Goal: Task Accomplishment & Management: Complete application form

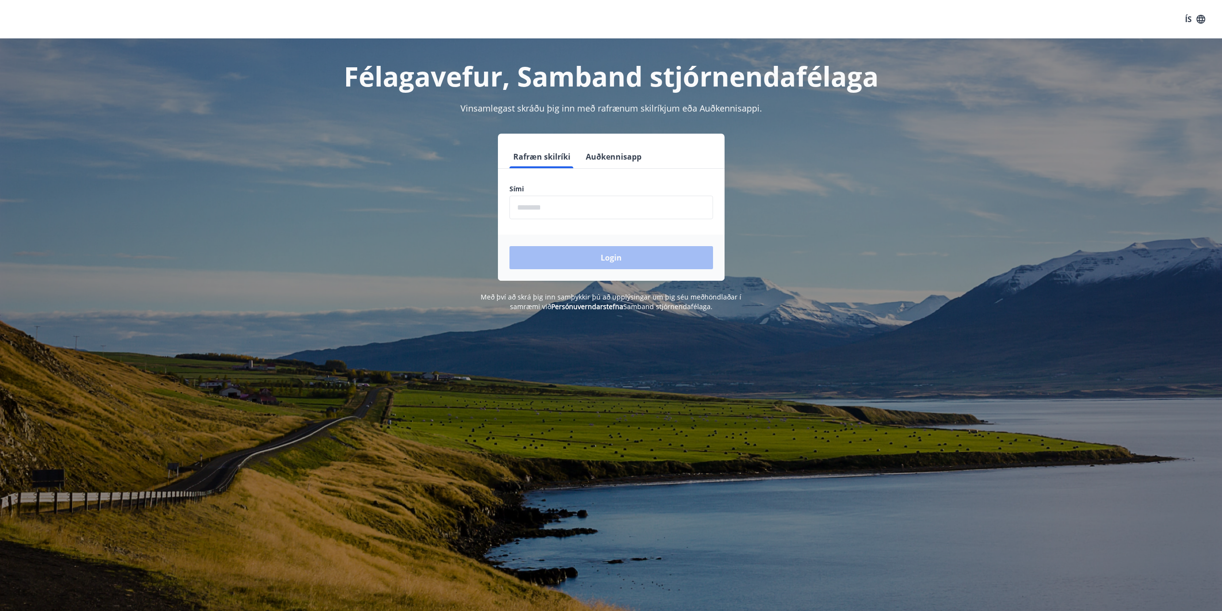
click at [545, 196] on input "phone" at bounding box center [612, 208] width 204 height 24
type input "********"
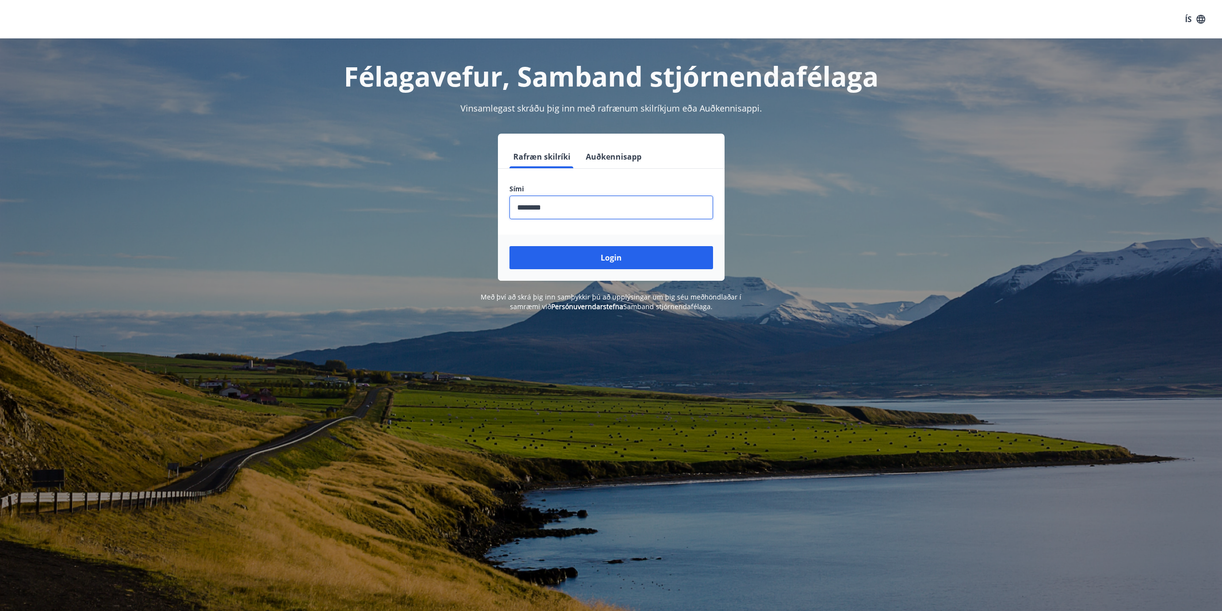
click at [614, 244] on div "Login" at bounding box center [611, 257] width 227 height 46
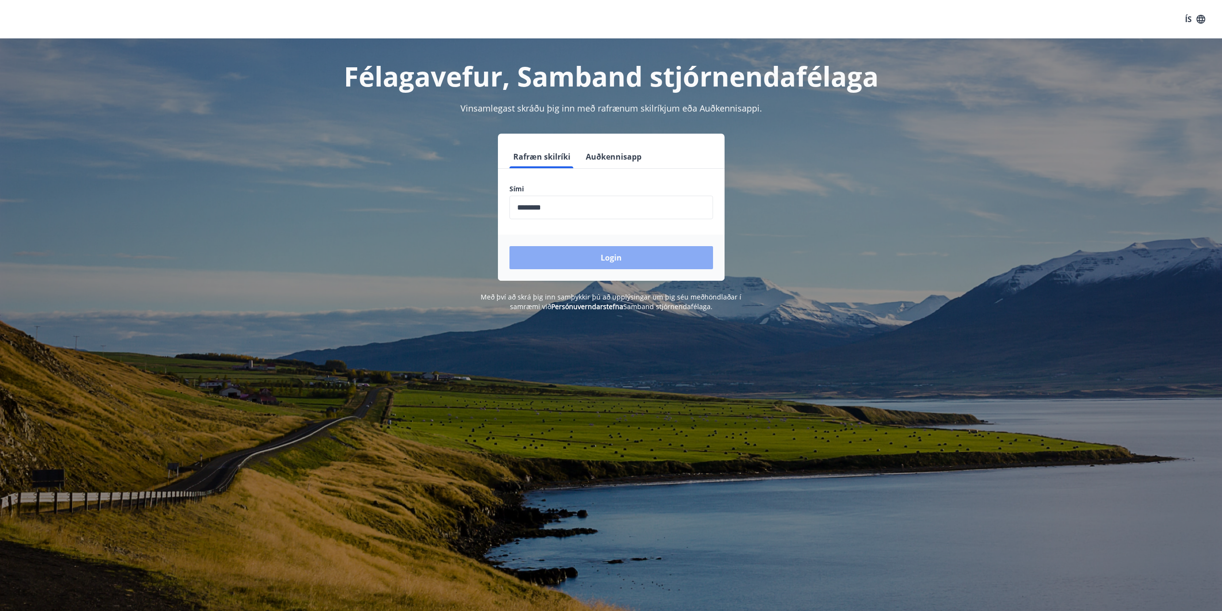
click at [604, 257] on button "Login" at bounding box center [612, 257] width 204 height 23
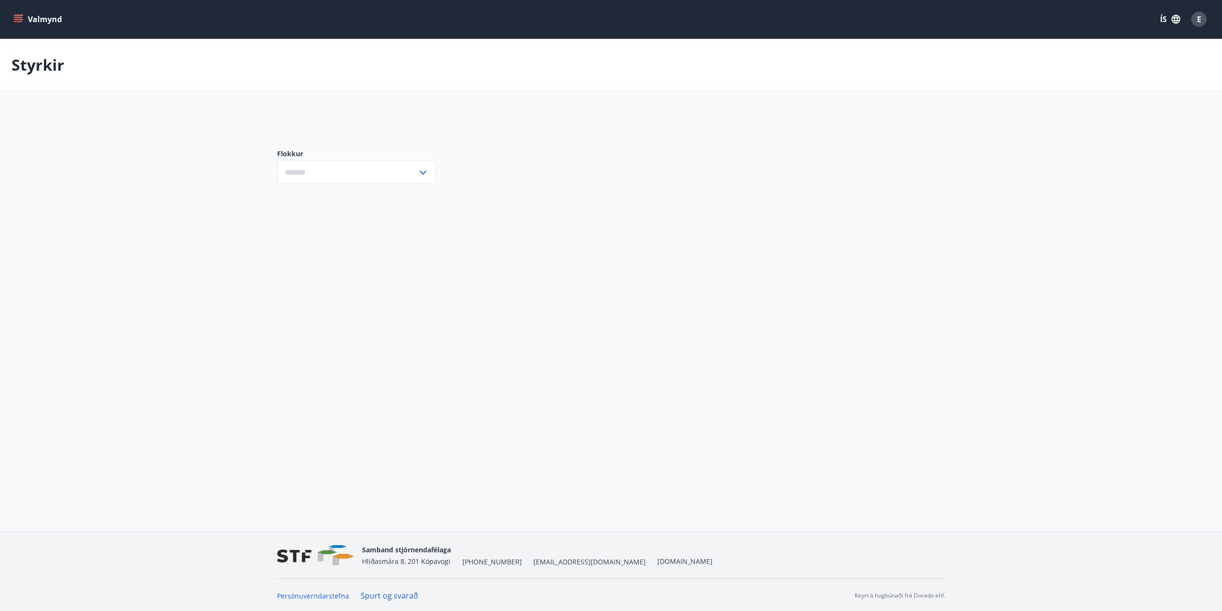
type input "***"
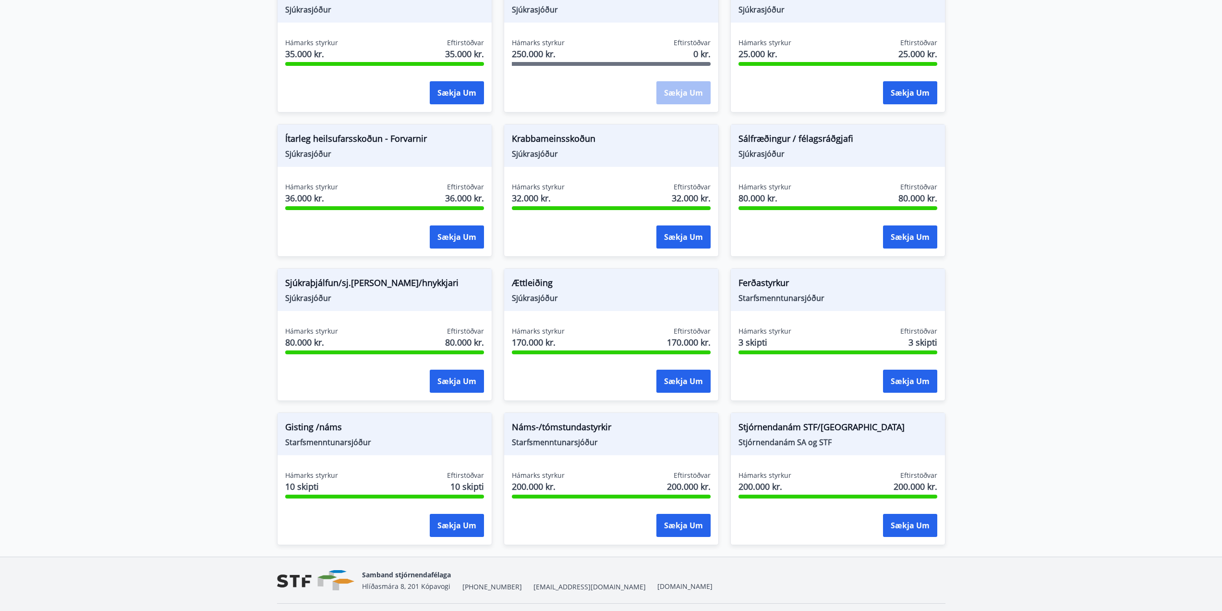
scroll to position [588, 0]
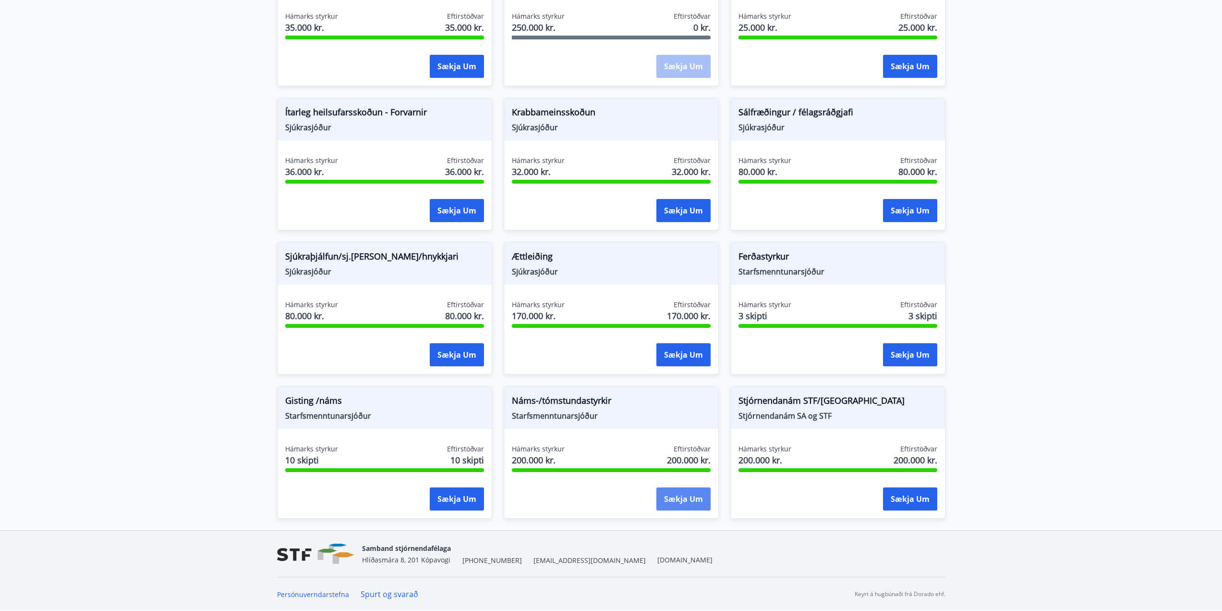
drag, startPoint x: 687, startPoint y: 505, endPoint x: 676, endPoint y: 501, distance: 12.3
click at [676, 501] on button "Sækja um" at bounding box center [684, 498] width 54 height 23
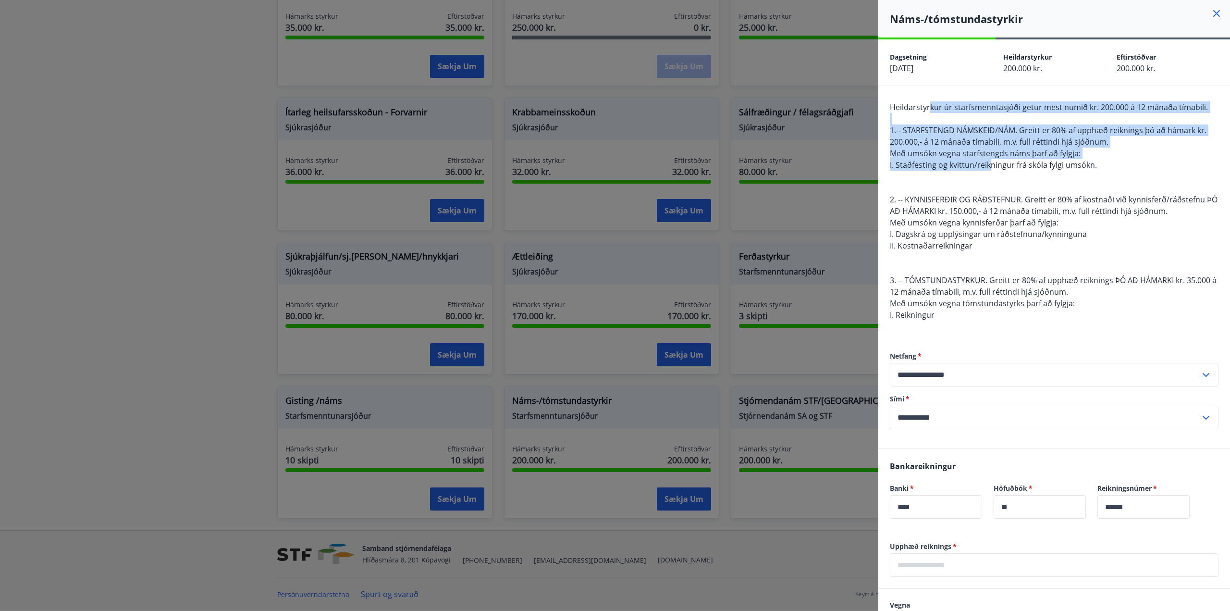
drag, startPoint x: 929, startPoint y: 109, endPoint x: 943, endPoint y: 170, distance: 62.0
click at [943, 170] on span "Heildarstyrkur úr starfsmenntasjóði getur mest numið kr. 200.000 á 12 mánaða tí…" at bounding box center [1054, 211] width 328 height 218
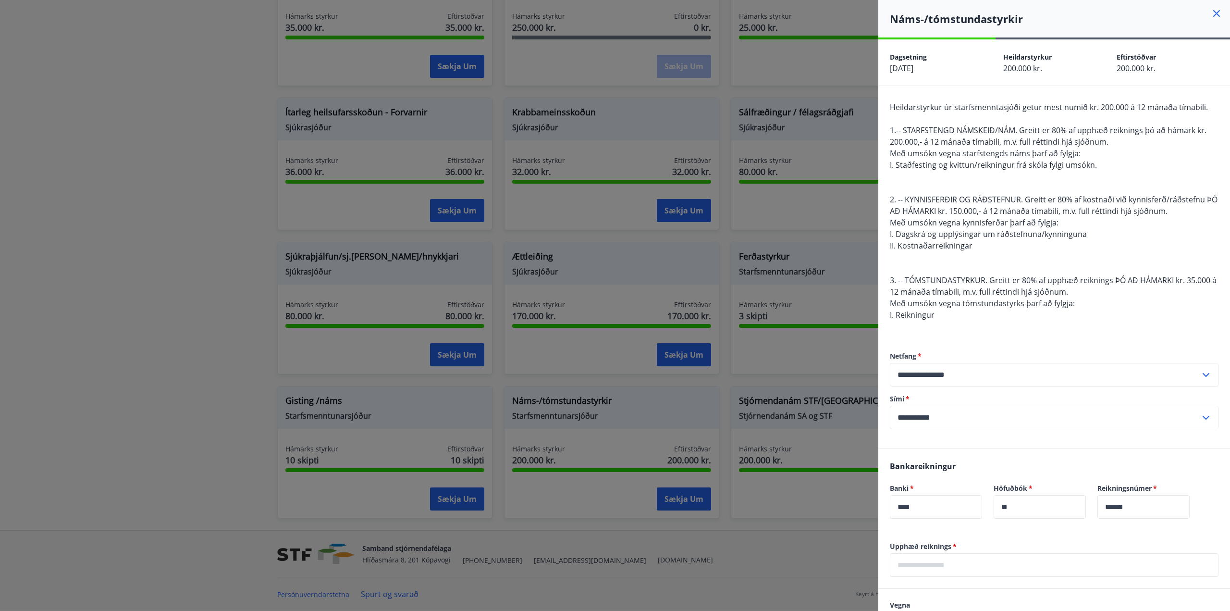
click at [936, 213] on span "2. -- KYNNISFERÐIR OG RÁÐSTEFNUR. Greitt er 80% af kostnaði við kynnisferð/ráðs…" at bounding box center [1054, 205] width 328 height 22
drag, startPoint x: 904, startPoint y: 196, endPoint x: 1009, endPoint y: 312, distance: 156.5
click at [1025, 309] on div "Heildarstyrkur úr starfsmenntasjóði getur mest numið kr. 200.000 á 12 mánaða tí…" at bounding box center [1054, 216] width 329 height 231
click at [1009, 312] on div "Heildarstyrkur úr starfsmenntasjóði getur mest numið kr. 200.000 á 12 mánaða tí…" at bounding box center [1054, 216] width 329 height 231
drag, startPoint x: 995, startPoint y: 315, endPoint x: 914, endPoint y: 270, distance: 92.7
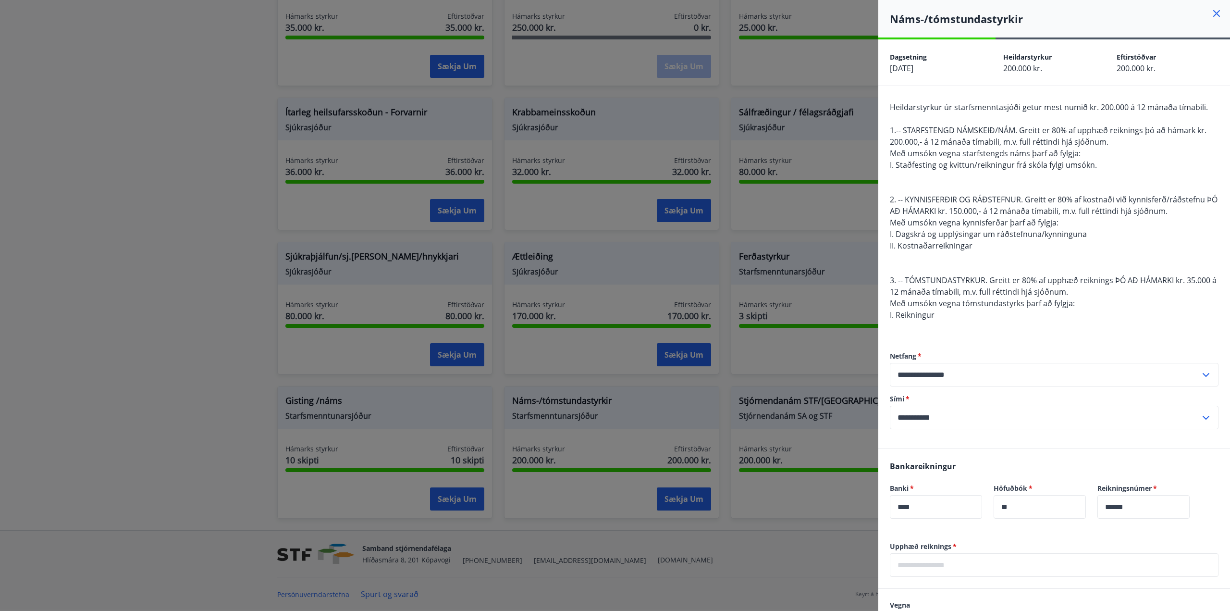
click at [915, 271] on div "Heildarstyrkur úr starfsmenntasjóði getur mest numið kr. 200.000 á 12 mánaða tí…" at bounding box center [1054, 216] width 329 height 231
click at [914, 269] on div "Heildarstyrkur úr starfsmenntasjóði getur mest numið kr. 200.000 á 12 mánaða tí…" at bounding box center [1054, 216] width 329 height 231
click at [577, 347] on div at bounding box center [615, 305] width 1230 height 611
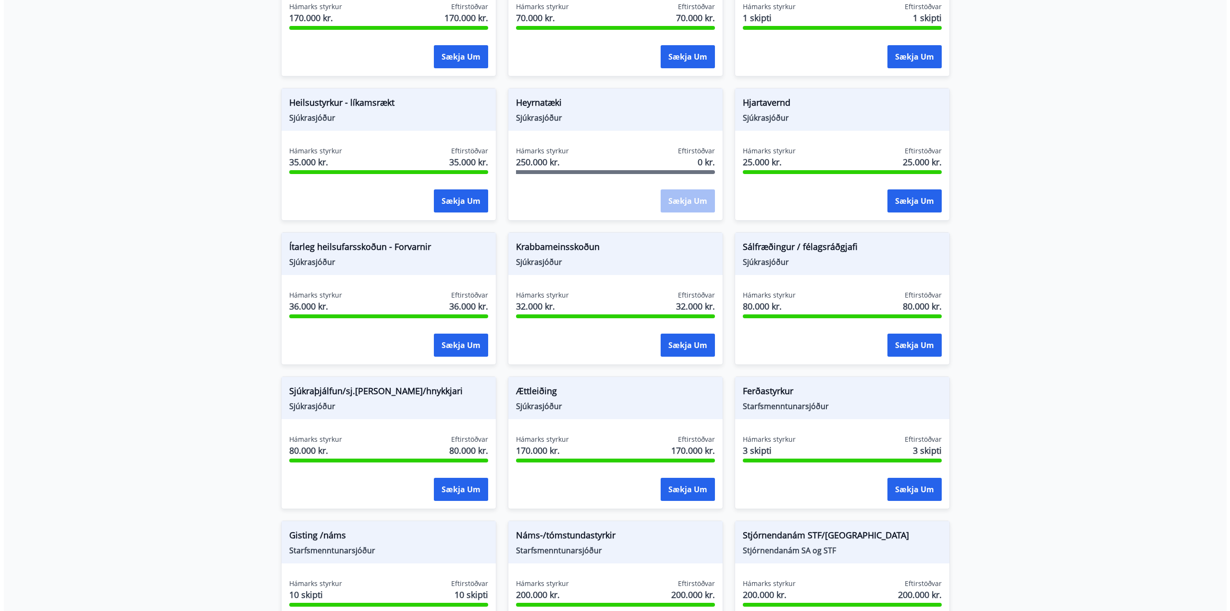
scroll to position [444, 0]
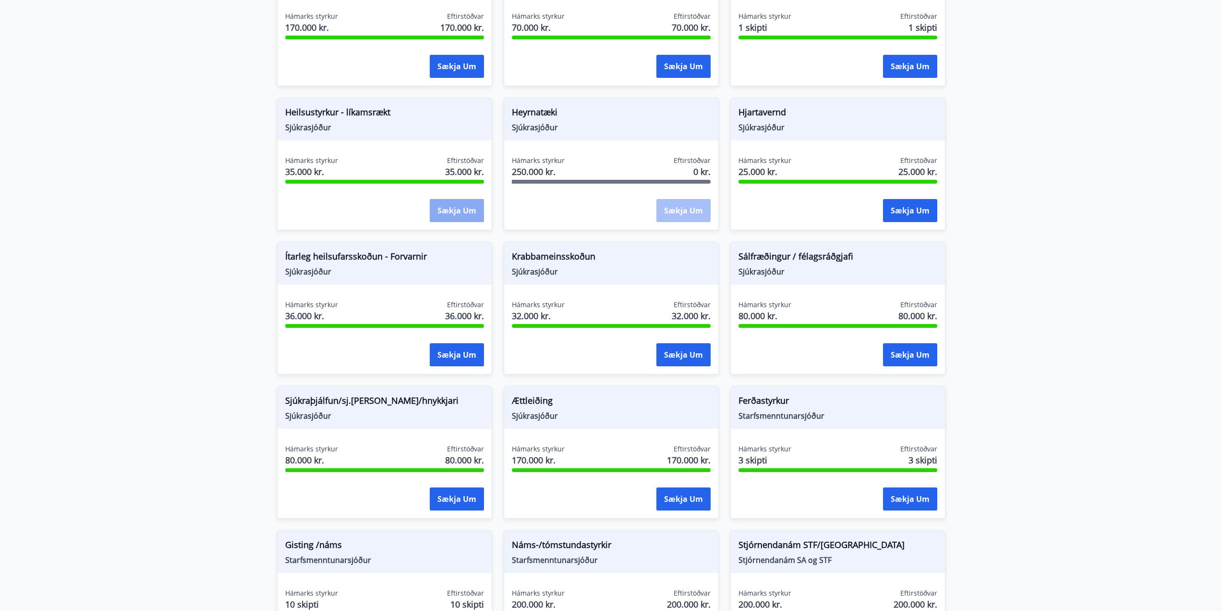
click at [451, 211] on button "Sækja um" at bounding box center [457, 210] width 54 height 23
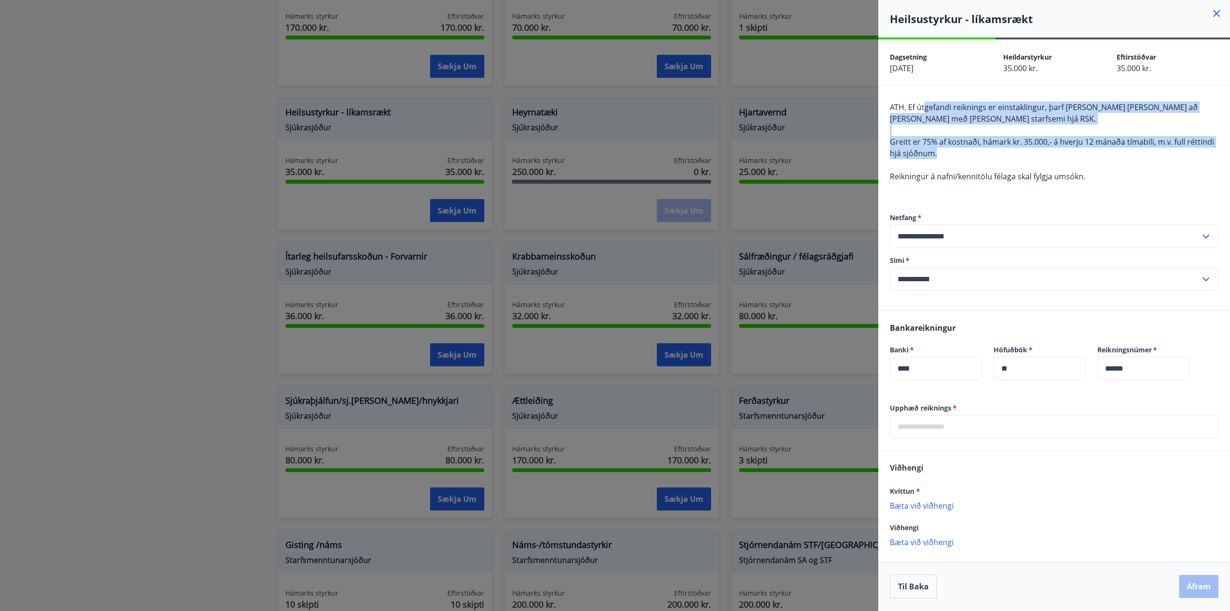
drag, startPoint x: 927, startPoint y: 103, endPoint x: 992, endPoint y: 154, distance: 82.4
click at [992, 154] on div "**********" at bounding box center [1054, 198] width 352 height 224
click at [991, 154] on div "ATH. Ef útgefandi reiknings er einstaklingur, þarf sá hinn sami að vera með skr…" at bounding box center [1054, 147] width 329 height 92
drag, startPoint x: 984, startPoint y: 165, endPoint x: 926, endPoint y: 116, distance: 76.7
click at [929, 121] on div "ATH. Ef útgefandi reiknings er einstaklingur, þarf sá hinn sami að vera með skr…" at bounding box center [1054, 147] width 329 height 92
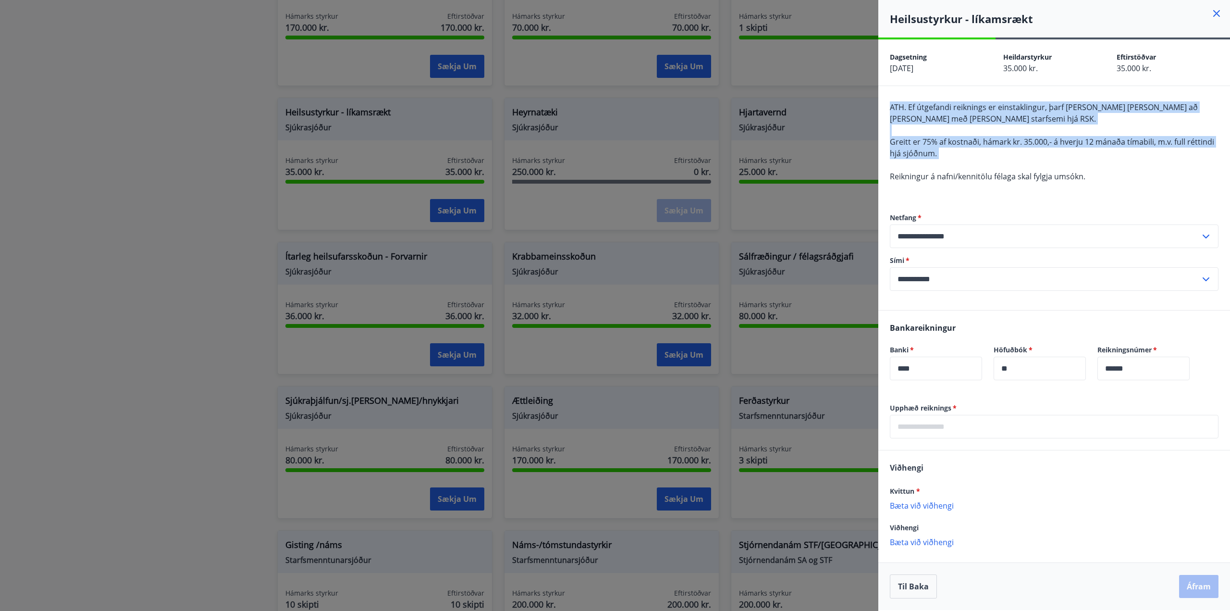
click at [926, 116] on div "ATH. Ef útgefandi reiknings er einstaklingur, þarf sá hinn sami að vera með skr…" at bounding box center [1054, 147] width 329 height 92
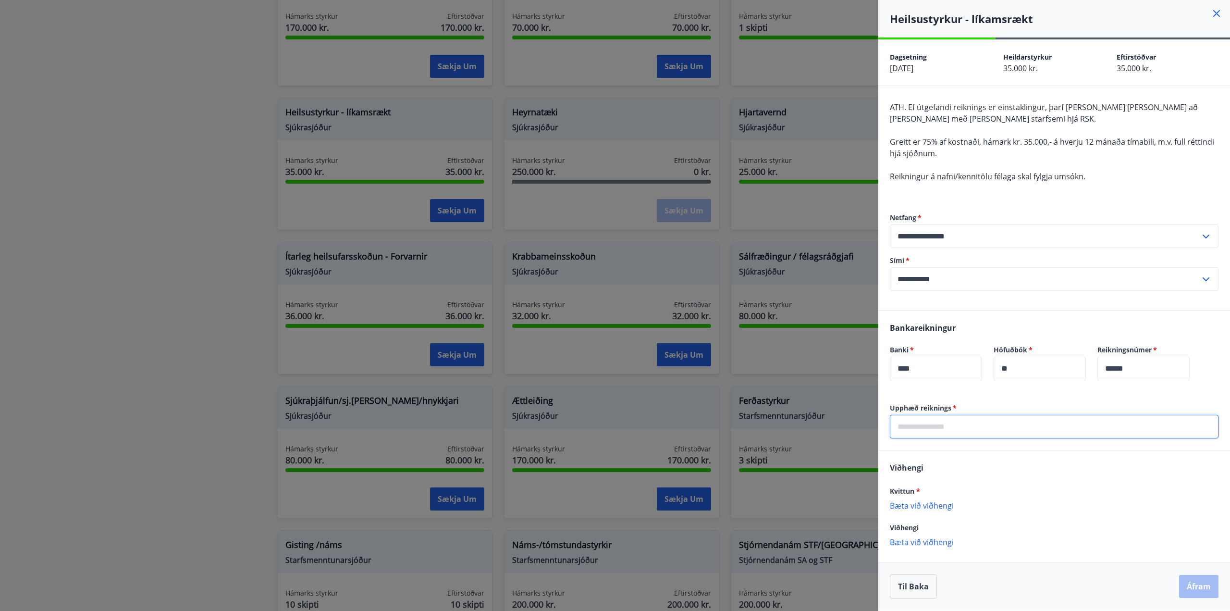
click at [947, 430] on input "text" at bounding box center [1054, 427] width 329 height 24
type input "*****"
click at [926, 508] on p "Bæta við viðhengi" at bounding box center [1054, 505] width 329 height 10
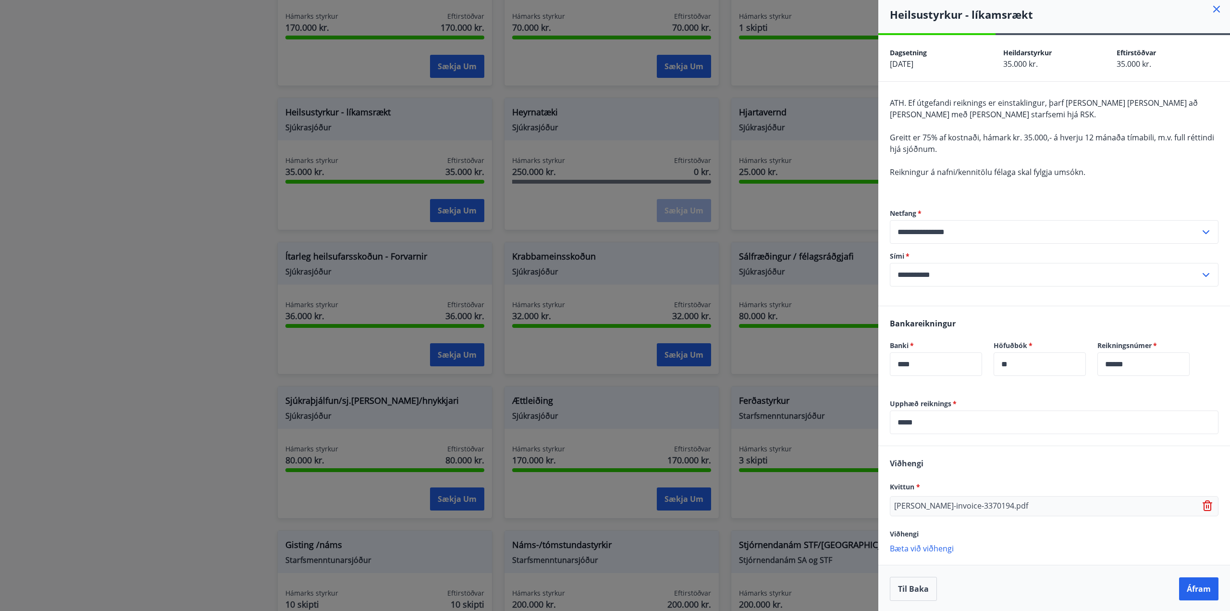
scroll to position [6, 0]
click at [1197, 591] on button "Áfram" at bounding box center [1198, 586] width 39 height 23
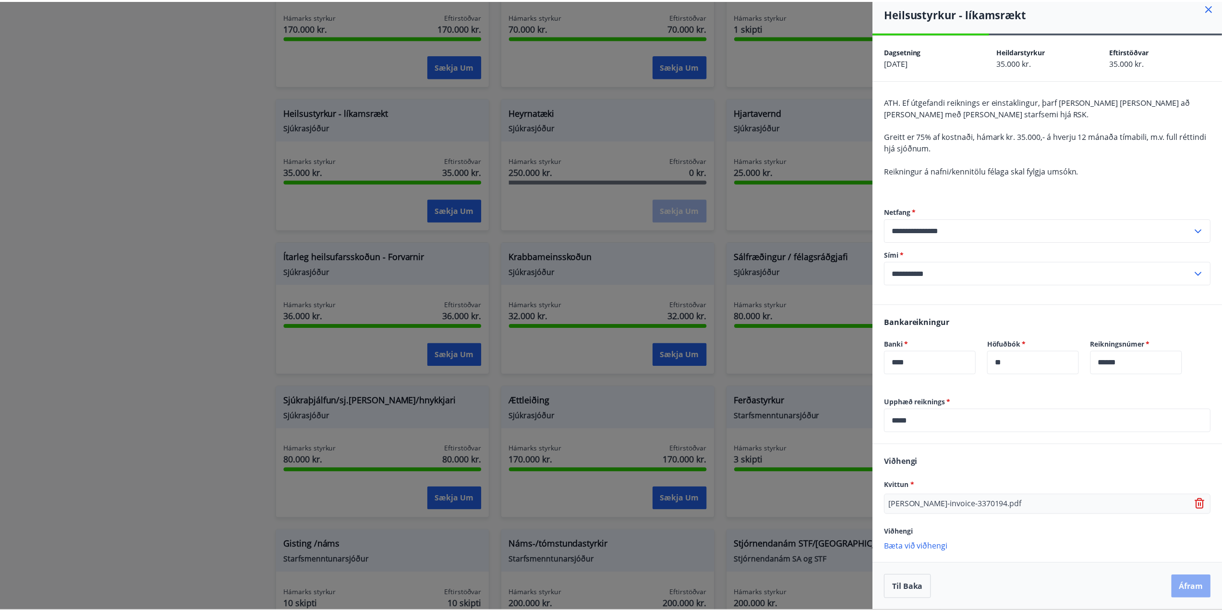
scroll to position [0, 0]
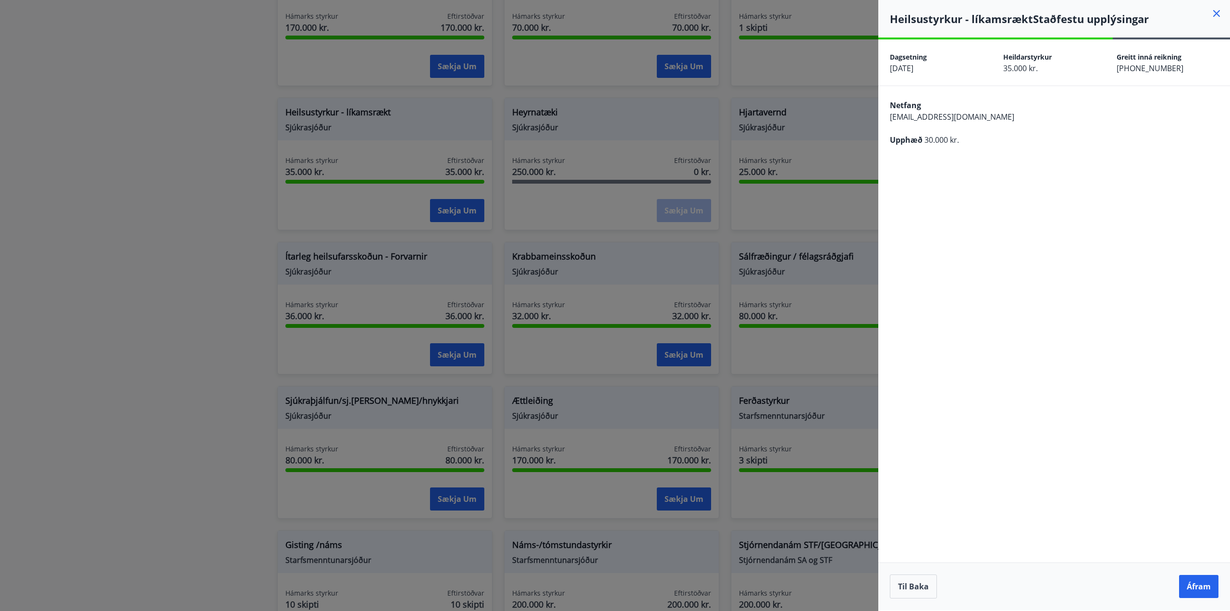
click at [1197, 591] on button "Áfram" at bounding box center [1198, 585] width 39 height 23
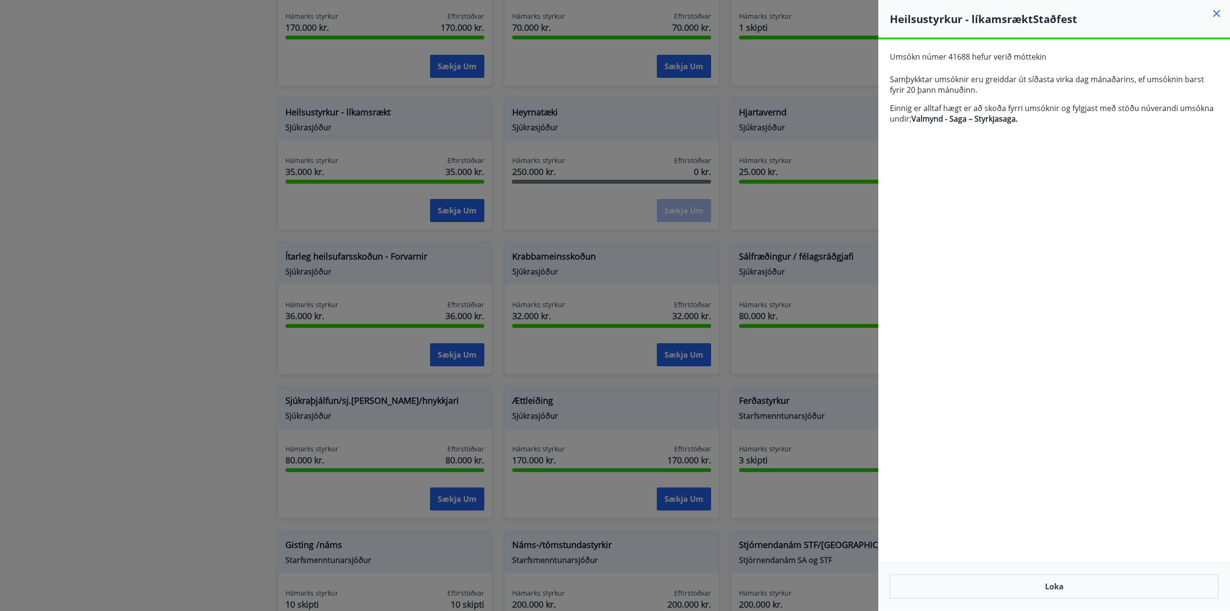
click at [372, 311] on div at bounding box center [615, 305] width 1230 height 611
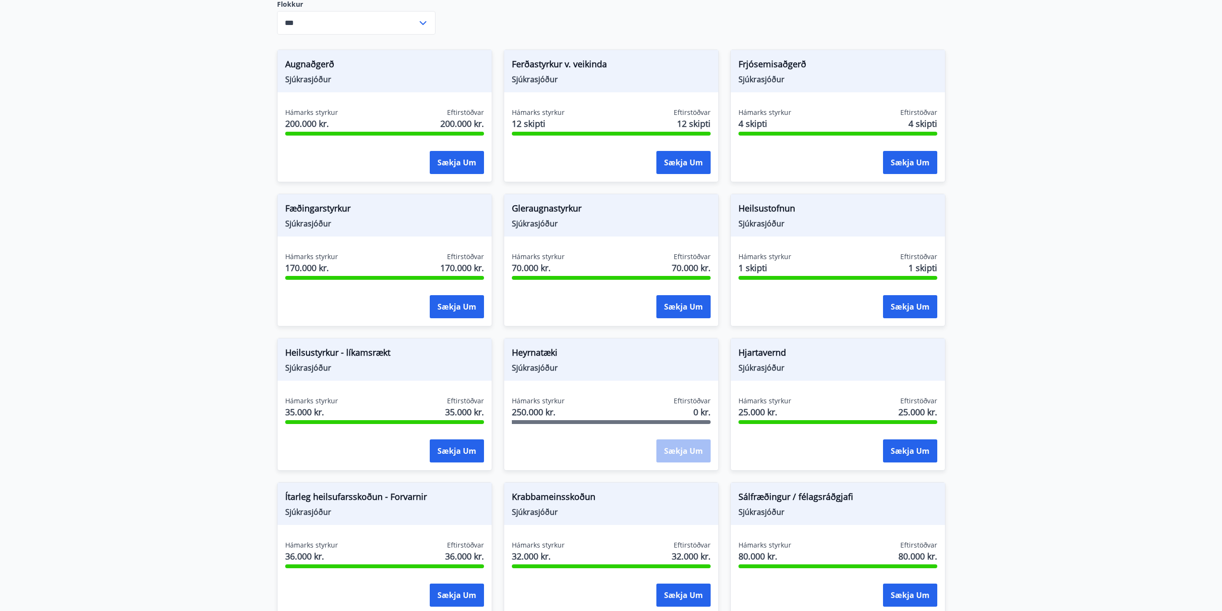
scroll to position [108, 0]
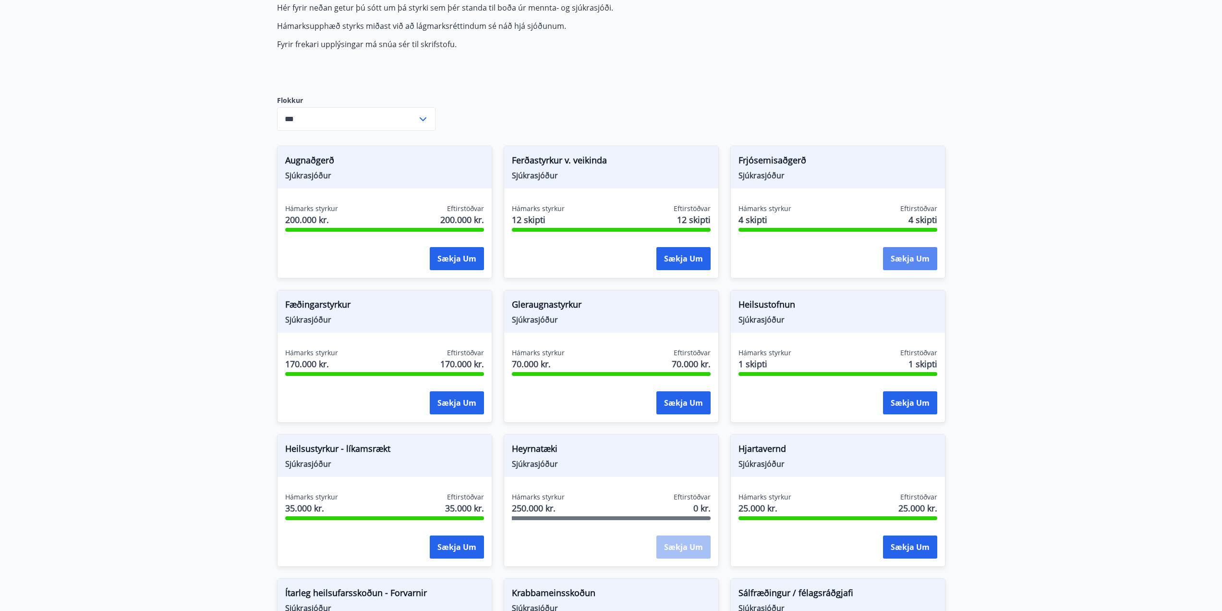
click at [923, 264] on button "Sækja um" at bounding box center [910, 258] width 54 height 23
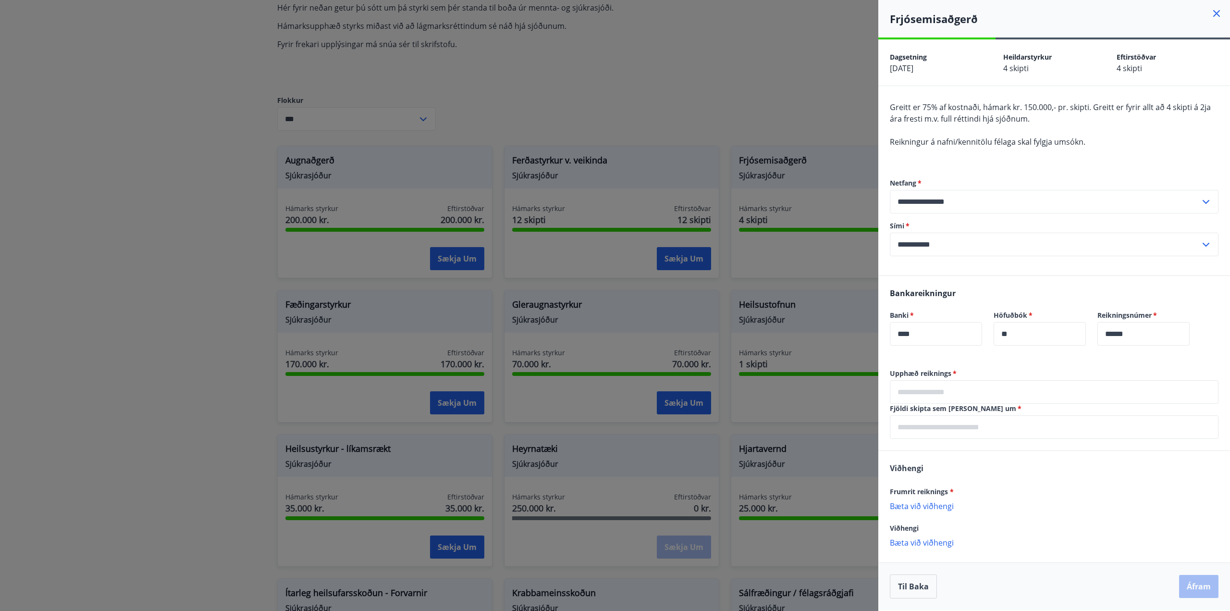
click at [677, 138] on div at bounding box center [615, 305] width 1230 height 611
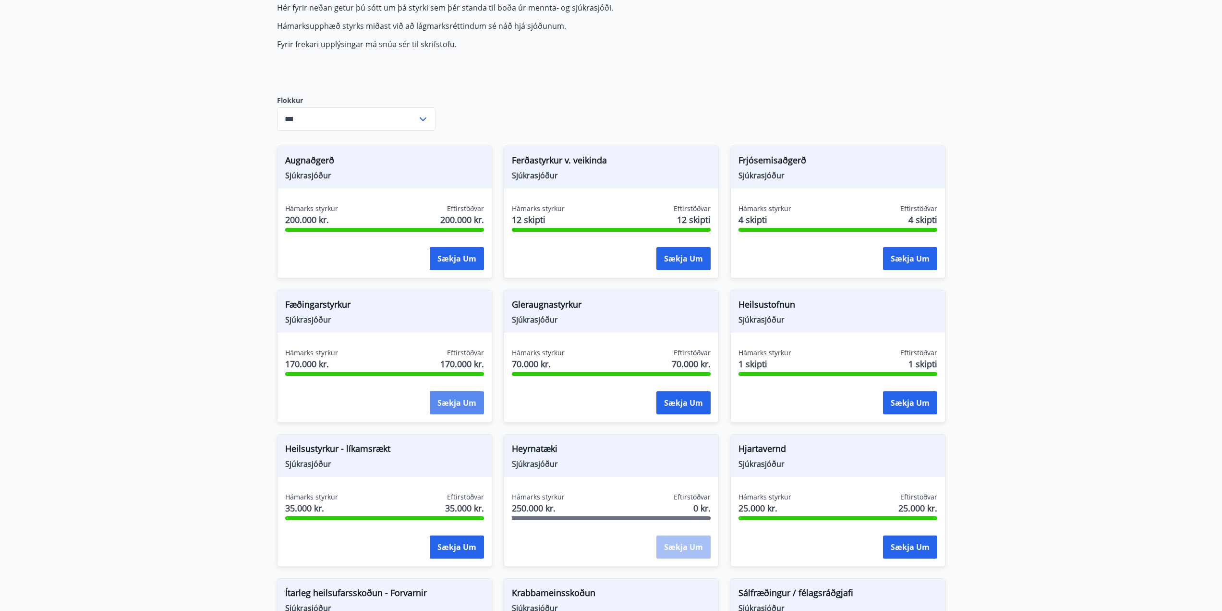
click at [447, 402] on button "Sækja um" at bounding box center [457, 402] width 54 height 23
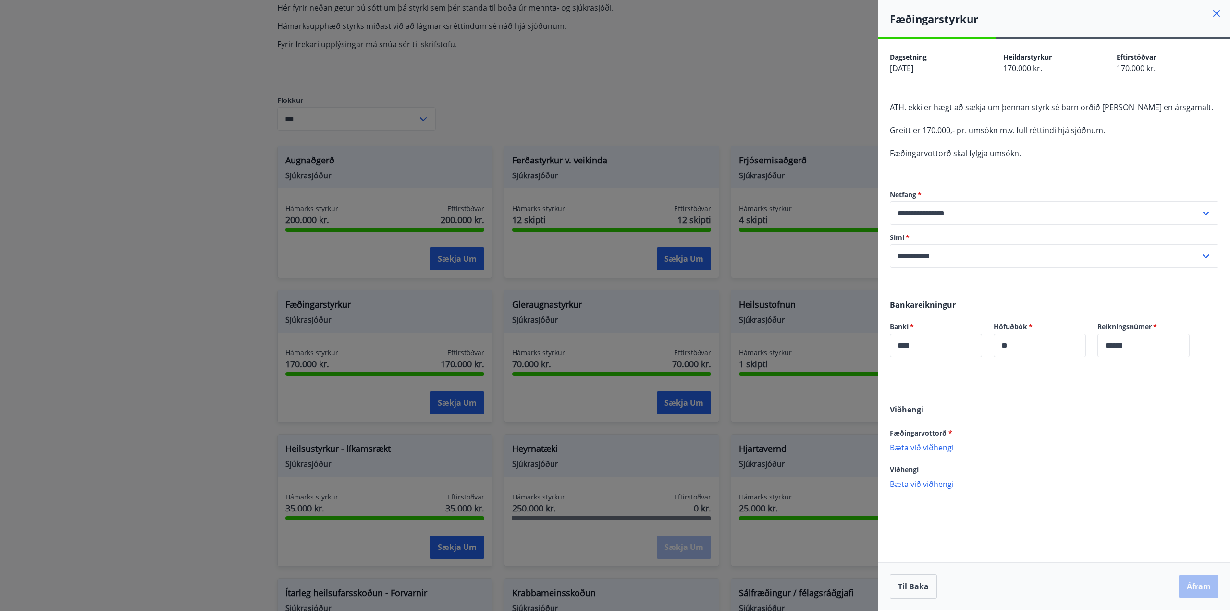
click at [523, 138] on div at bounding box center [615, 305] width 1230 height 611
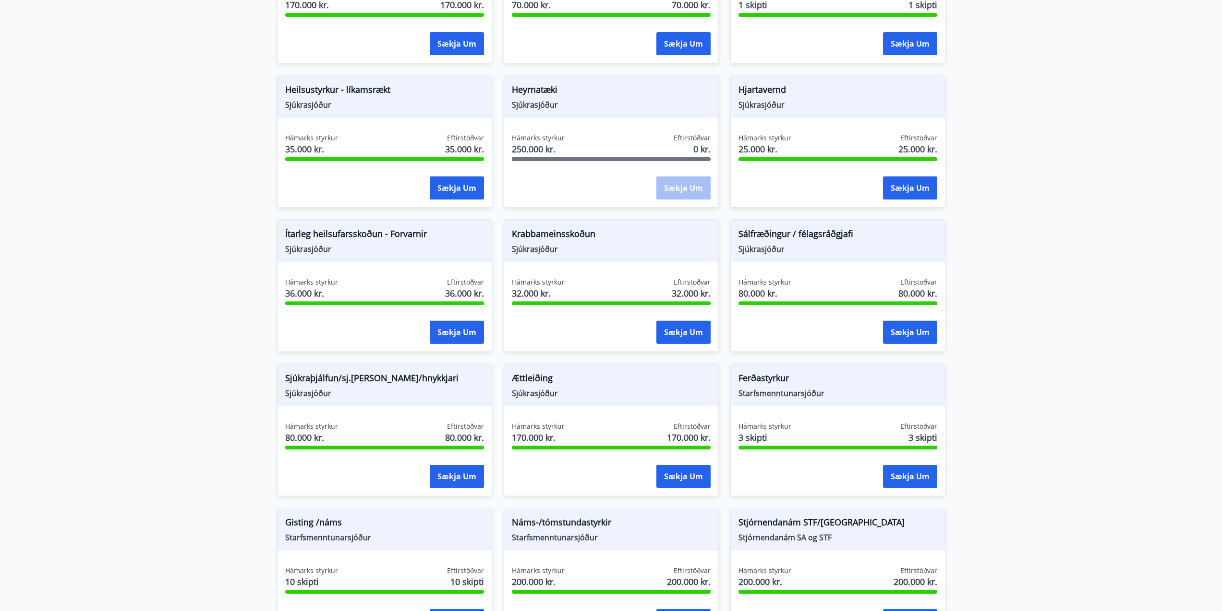
scroll to position [588, 0]
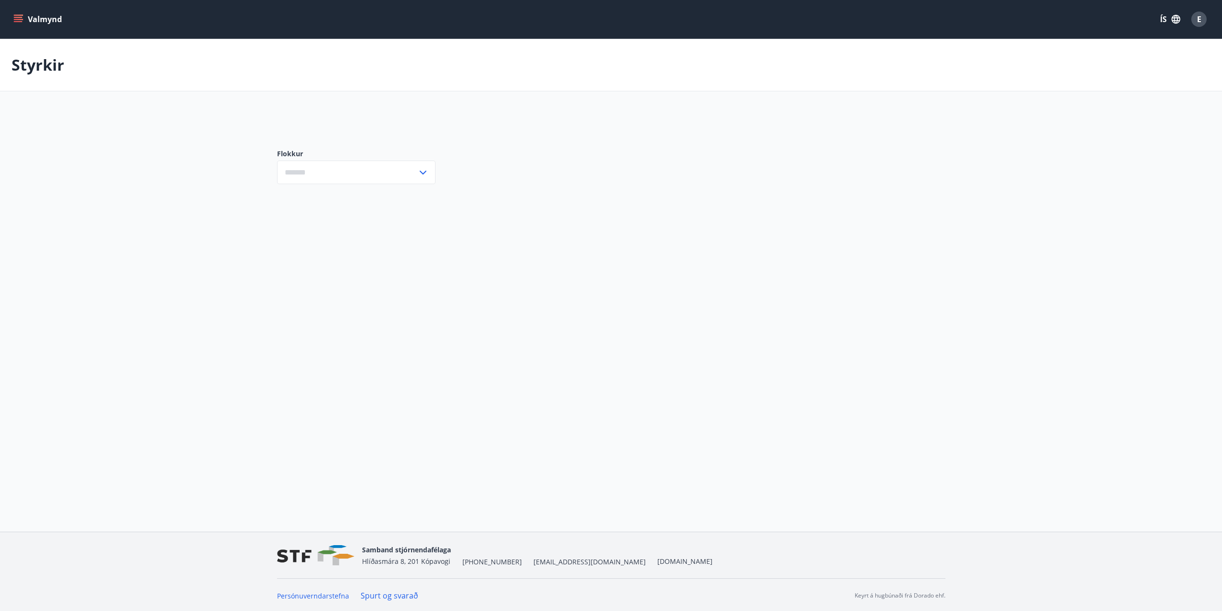
type input "***"
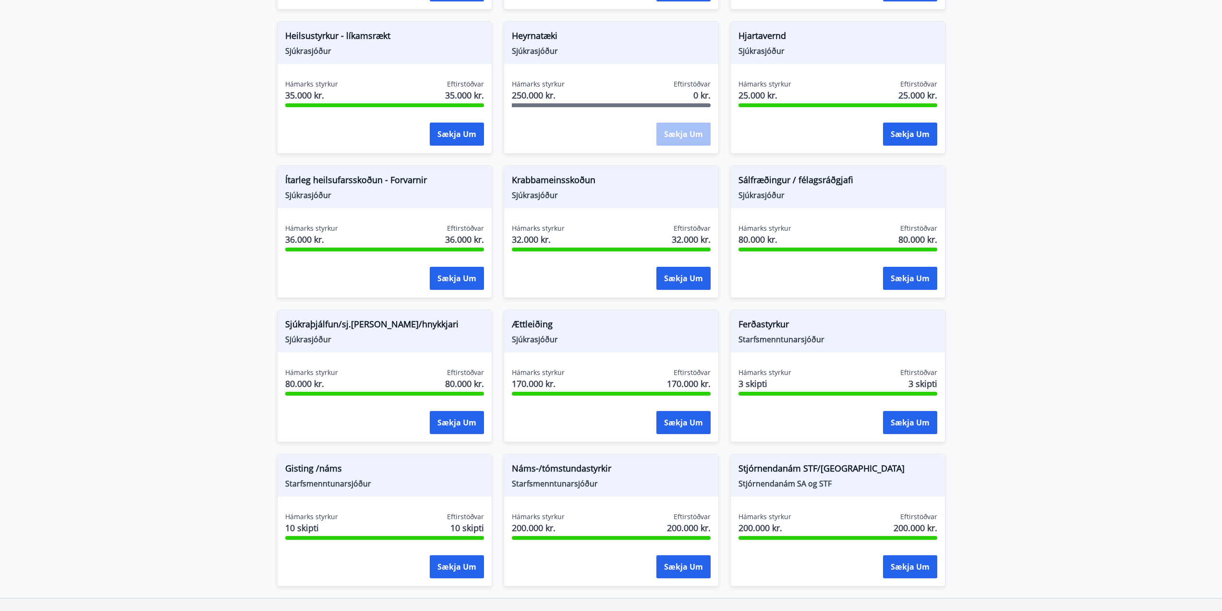
scroll to position [588, 0]
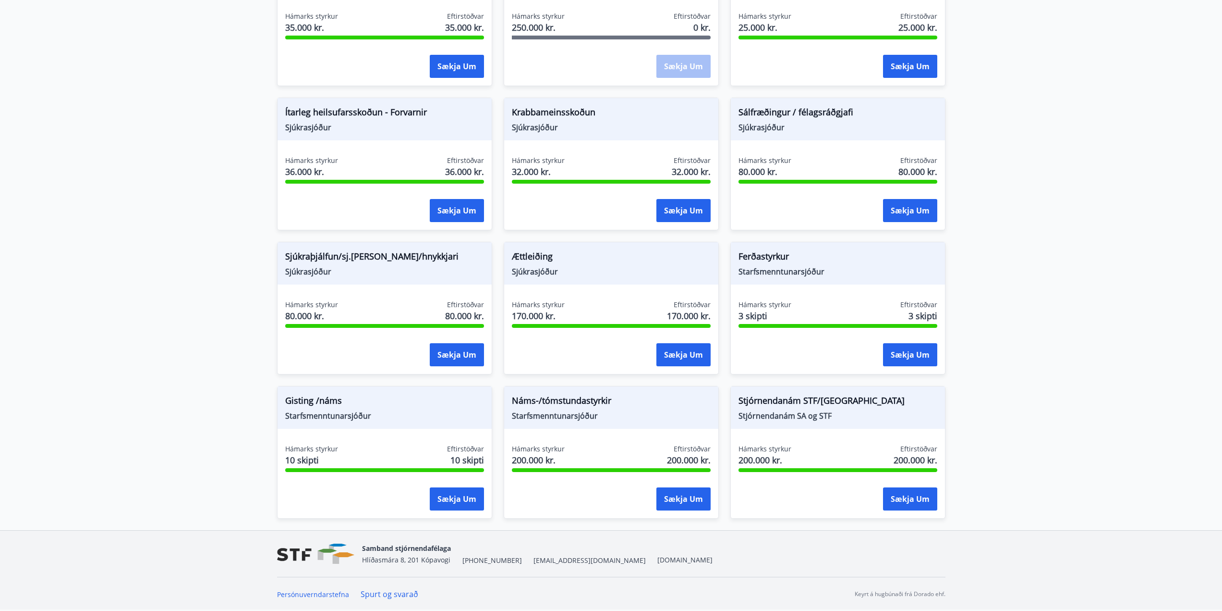
click at [575, 431] on div "Náms-/tómstundastyrkir Starfsmenntunarsjóður Hámarks styrkur 200.000 kr. Eftirs…" at bounding box center [611, 452] width 215 height 133
click at [573, 406] on span "Náms-/tómstundastyrkir" at bounding box center [611, 402] width 199 height 16
click at [574, 452] on div "Hámarks styrkur 200.000 kr. Eftirstöðvar 200.000 kr." at bounding box center [611, 456] width 199 height 24
click at [533, 461] on span "200.000 kr." at bounding box center [538, 459] width 53 height 12
click at [693, 499] on button "Sækja um" at bounding box center [684, 498] width 54 height 23
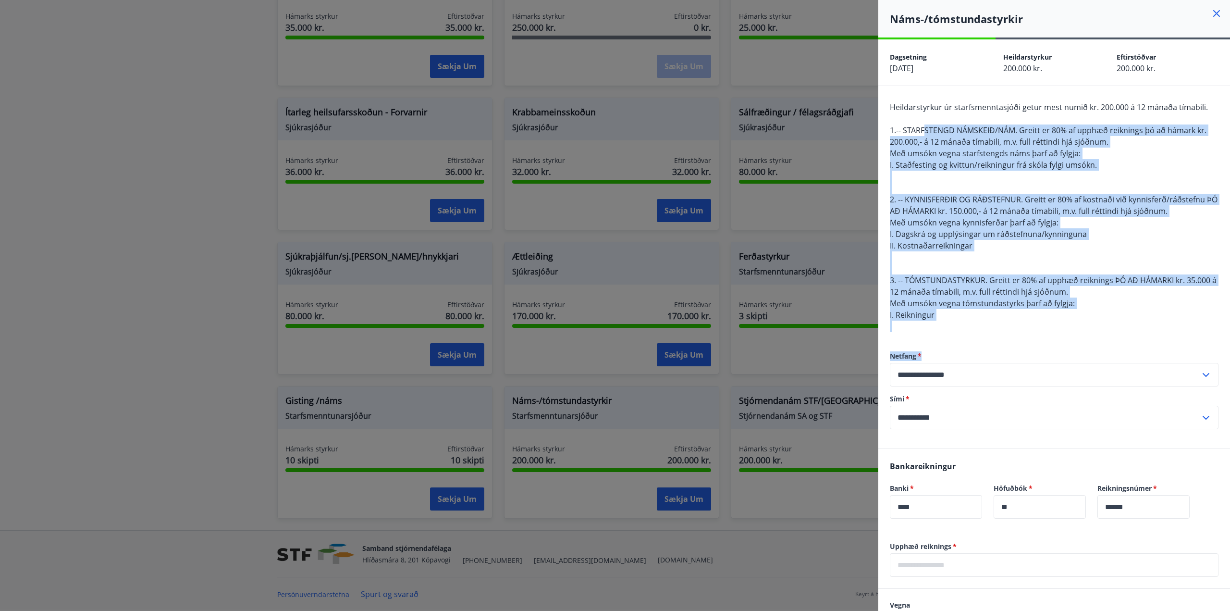
drag, startPoint x: 924, startPoint y: 133, endPoint x: 969, endPoint y: 348, distance: 219.8
click at [965, 349] on div "Heildarstyrkur úr starfsmenntasjóði getur mest numið kr. 200.000 á 12 mánaða tí…" at bounding box center [1054, 267] width 352 height 362
click at [994, 314] on div "Heildarstyrkur úr starfsmenntasjóði getur mest numið kr. 200.000 á 12 mánaða tí…" at bounding box center [1054, 216] width 329 height 231
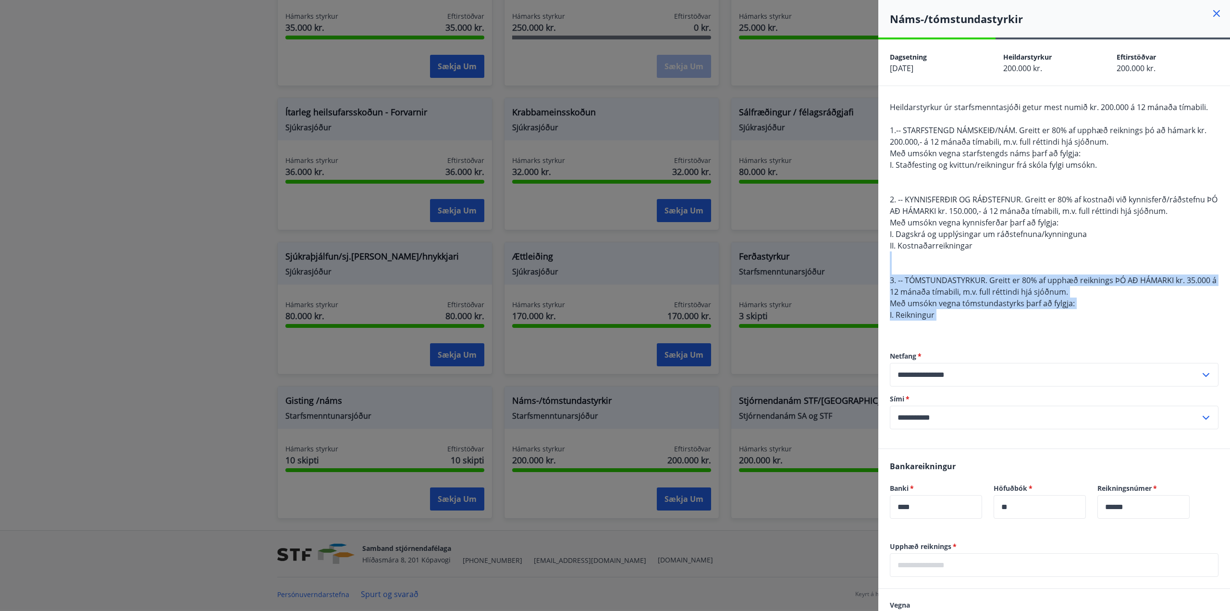
drag, startPoint x: 996, startPoint y: 322, endPoint x: 950, endPoint y: 253, distance: 83.3
click at [951, 253] on div "Heildarstyrkur úr starfsmenntasjóði getur mest numið kr. 200.000 á 12 mánaða tí…" at bounding box center [1054, 216] width 329 height 231
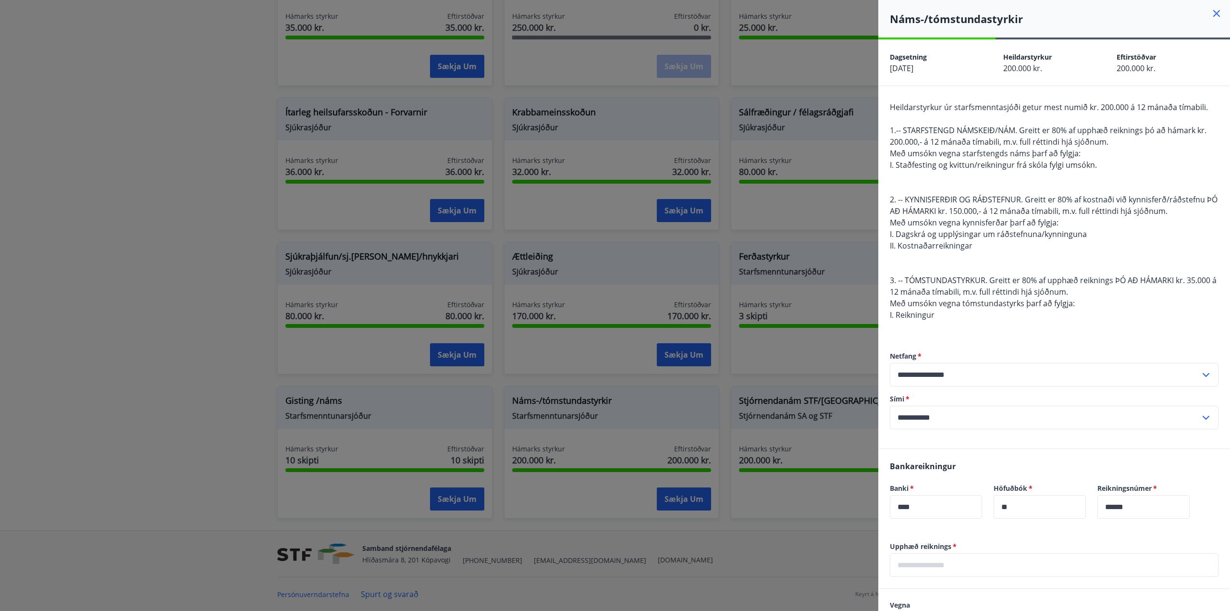
click at [948, 250] on span "II. Kostnaðarreikningar" at bounding box center [931, 245] width 83 height 11
drag, startPoint x: 947, startPoint y: 242, endPoint x: 973, endPoint y: 329, distance: 90.7
click at [973, 329] on div "Heildarstyrkur úr starfsmenntasjóði getur mest numið kr. 200.000 á 12 mánaða tí…" at bounding box center [1054, 216] width 329 height 231
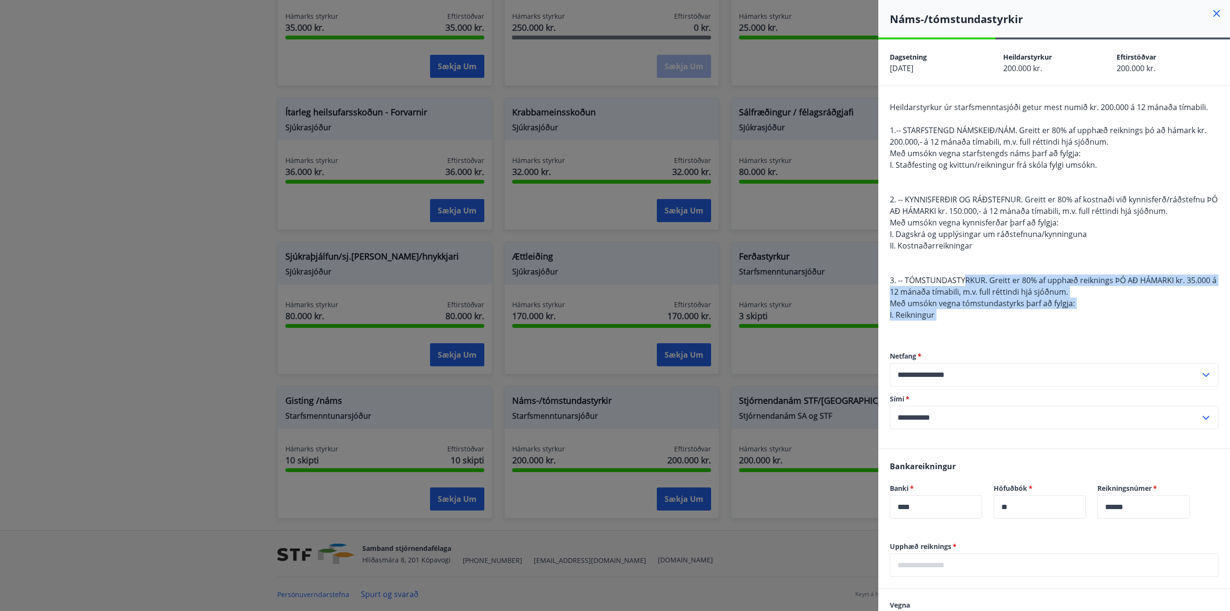
drag, startPoint x: 990, startPoint y: 325, endPoint x: 955, endPoint y: 266, distance: 69.0
click at [959, 272] on div "Heildarstyrkur úr starfsmenntasjóði getur mest numið kr. 200.000 á 12 mánaða tí…" at bounding box center [1054, 216] width 329 height 231
click at [955, 266] on div "Heildarstyrkur úr starfsmenntasjóði getur mest numið kr. 200.000 á 12 mánaða tí…" at bounding box center [1054, 216] width 329 height 231
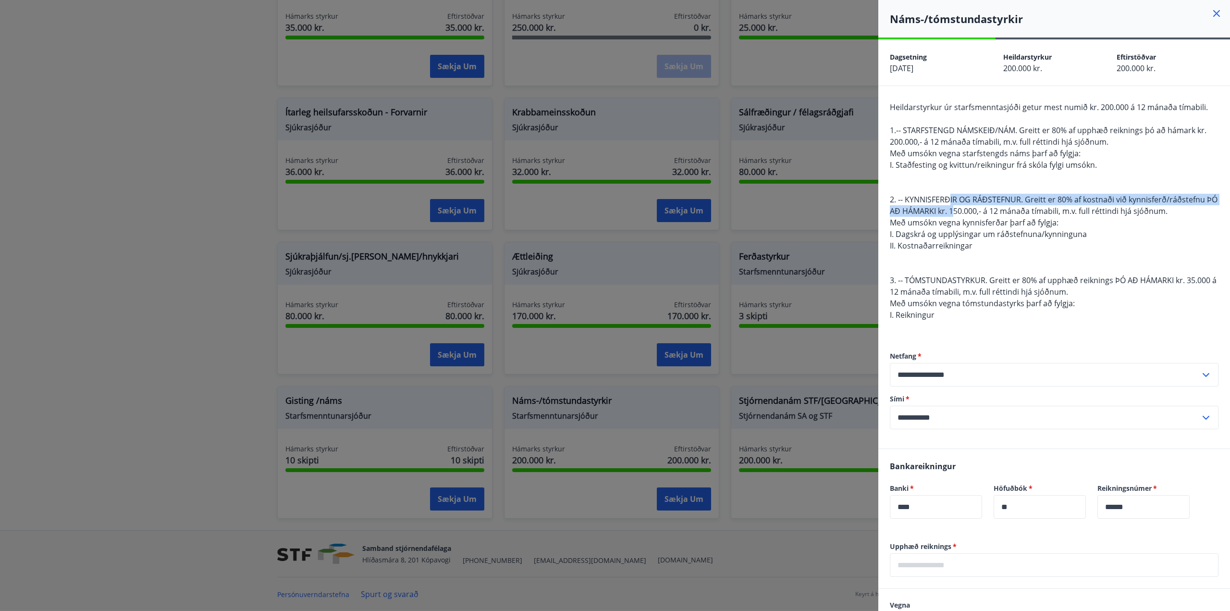
drag, startPoint x: 949, startPoint y: 198, endPoint x: 976, endPoint y: 220, distance: 35.5
click at [976, 220] on span "Heildarstyrkur úr starfsmenntasjóði getur mest numið kr. 200.000 á 12 mánaða tí…" at bounding box center [1054, 211] width 328 height 218
click at [981, 221] on span "Með umsókn vegna kynnisferðar þarf að fylgja:" at bounding box center [974, 222] width 169 height 11
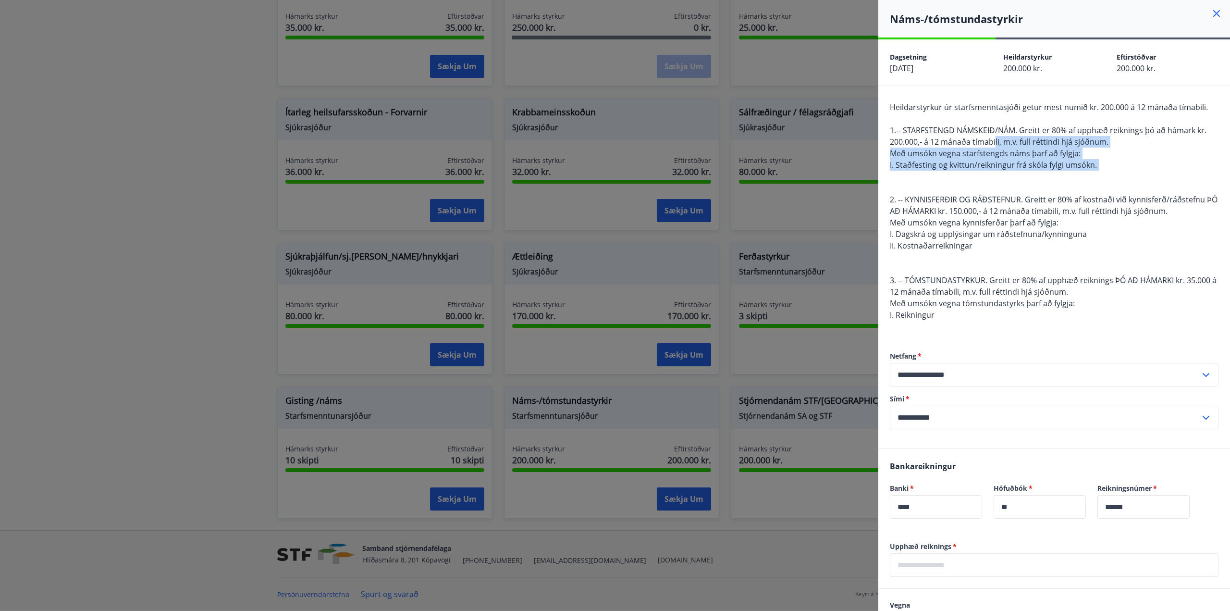
drag, startPoint x: 996, startPoint y: 136, endPoint x: 1009, endPoint y: 178, distance: 43.8
click at [1009, 177] on div "Heildarstyrkur úr starfsmenntasjóði getur mest numið kr. 200.000 á 12 mánaða tí…" at bounding box center [1054, 216] width 329 height 231
click at [1001, 186] on div "Heildarstyrkur úr starfsmenntasjóði getur mest numið kr. 200.000 á 12 mánaða tí…" at bounding box center [1054, 216] width 329 height 231
drag, startPoint x: 998, startPoint y: 177, endPoint x: 936, endPoint y: 126, distance: 79.9
click at [936, 126] on div "Heildarstyrkur úr starfsmenntasjóði getur mest numið kr. 200.000 á 12 mánaða tí…" at bounding box center [1054, 216] width 329 height 231
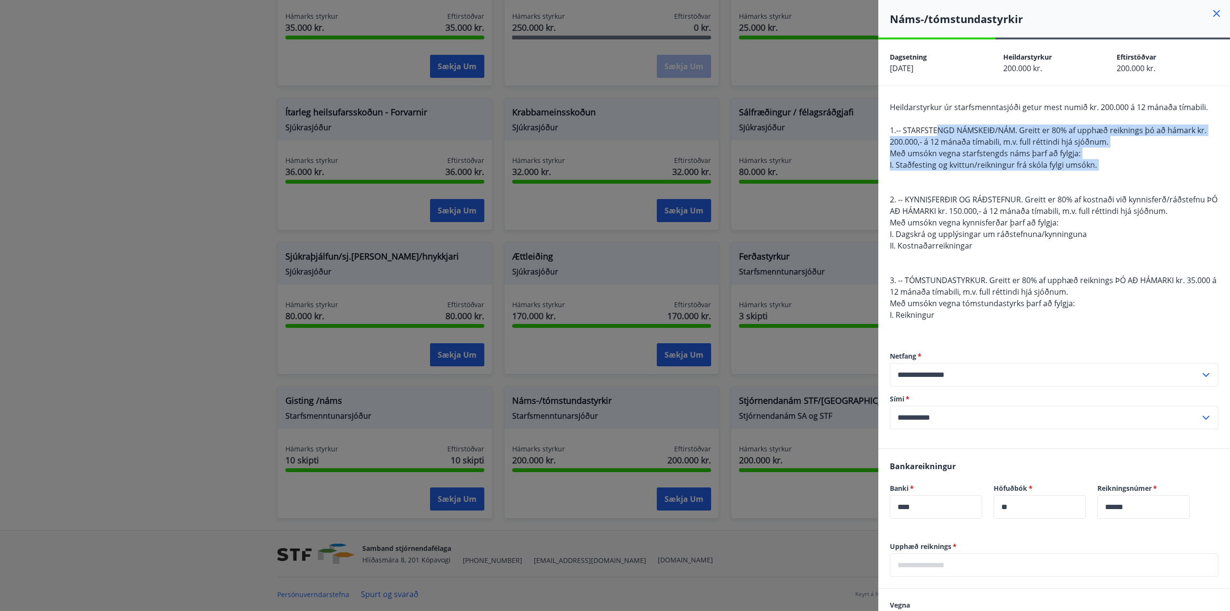
click at [935, 136] on span "1.-- STARFSTENGD NÁMSKEIÐ/NÁM. Greitt er 80% af upphæð reiknings þó að hámark k…" at bounding box center [1048, 136] width 317 height 22
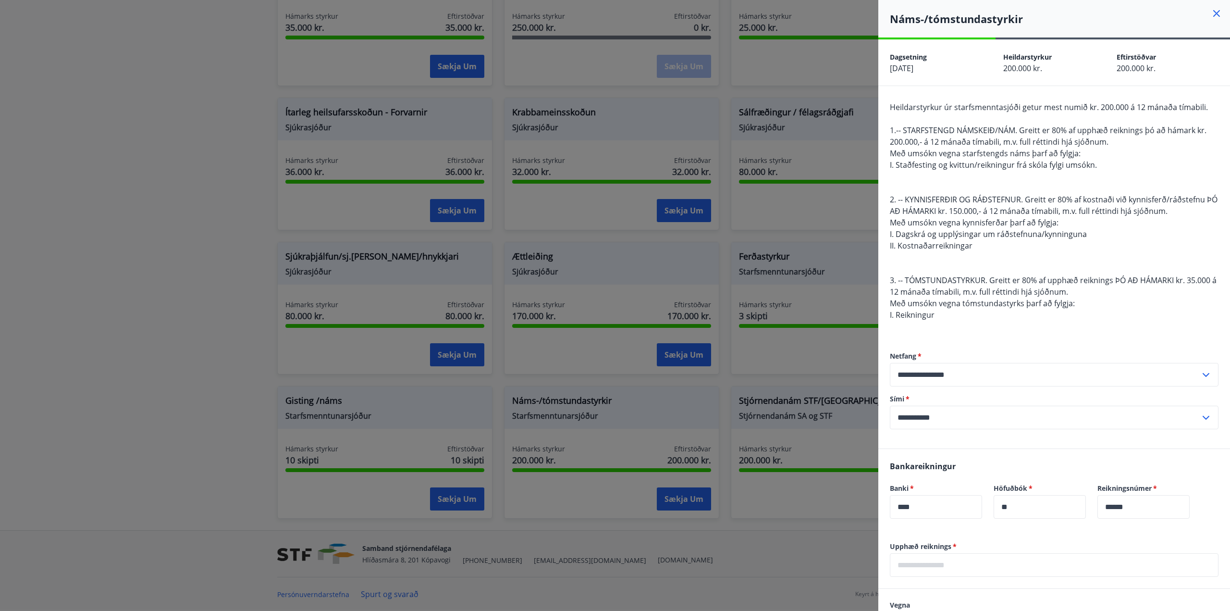
click at [734, 322] on div at bounding box center [615, 305] width 1230 height 611
